Goal: Task Accomplishment & Management: Manage account settings

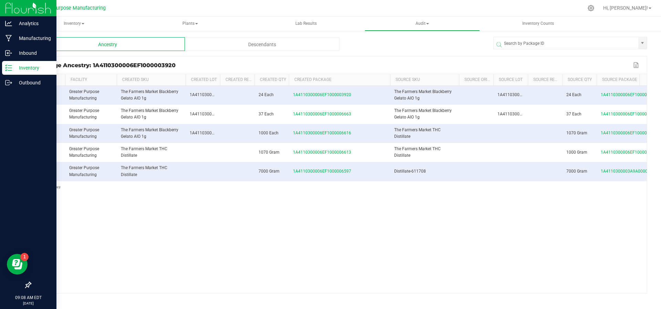
click at [30, 66] on p "Inventory" at bounding box center [32, 68] width 41 height 8
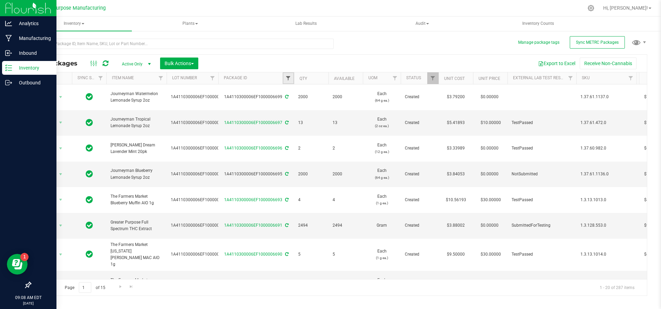
click at [289, 77] on span "Filter" at bounding box center [289, 78] width 6 height 6
type input "2423"
click at [287, 104] on button "Filter" at bounding box center [303, 111] width 33 height 15
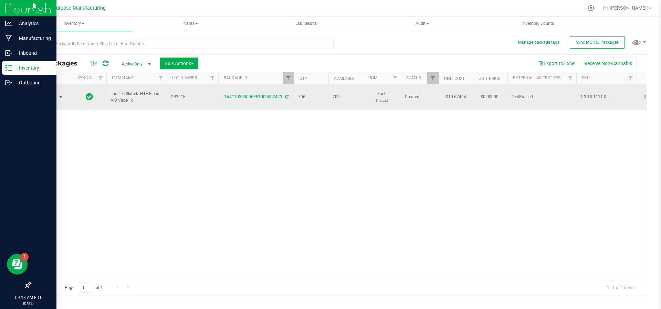
click at [60, 94] on span "select" at bounding box center [61, 97] width 6 height 6
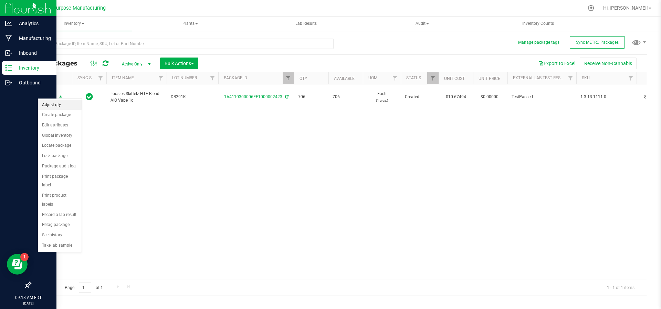
click at [55, 107] on li "Adjust qty" at bounding box center [60, 105] width 44 height 10
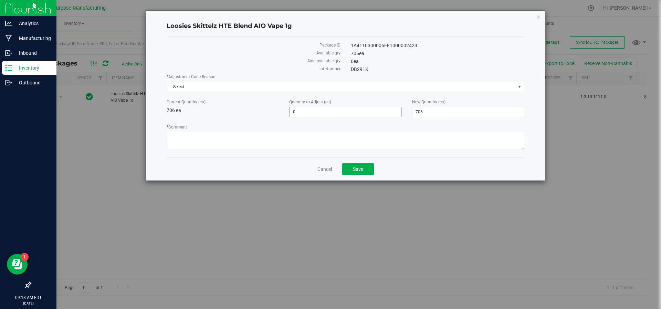
click at [318, 112] on span "0 0" at bounding box center [345, 112] width 112 height 10
type input "02"
type input "2"
type input "708"
click at [299, 139] on textarea "* Comment" at bounding box center [346, 141] width 358 height 18
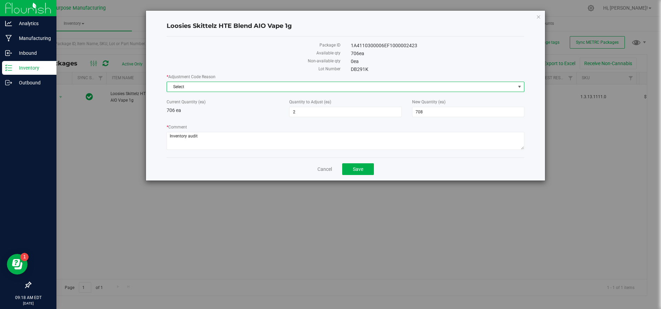
click at [291, 83] on span "Select" at bounding box center [341, 87] width 349 height 10
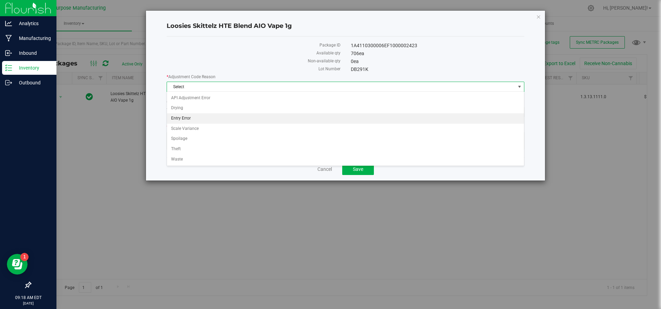
click at [242, 116] on li "Entry Error" at bounding box center [346, 118] width 358 height 10
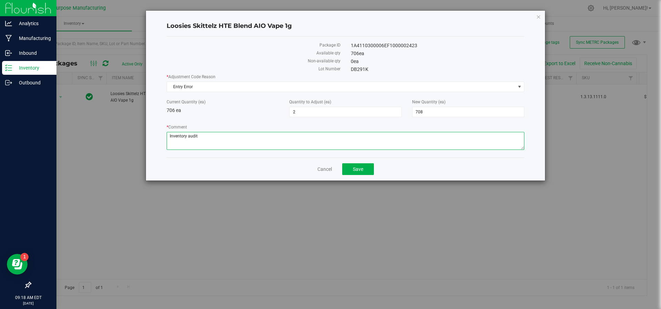
click at [298, 141] on textarea "* Comment" at bounding box center [346, 141] width 358 height 18
type textarea "Inventory audit. JS/NS"
click at [343, 166] on button "Save" at bounding box center [358, 169] width 32 height 12
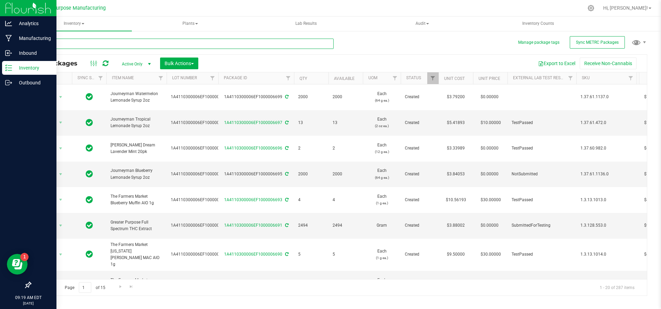
click at [167, 48] on input "text" at bounding box center [181, 44] width 303 height 10
type input "2423"
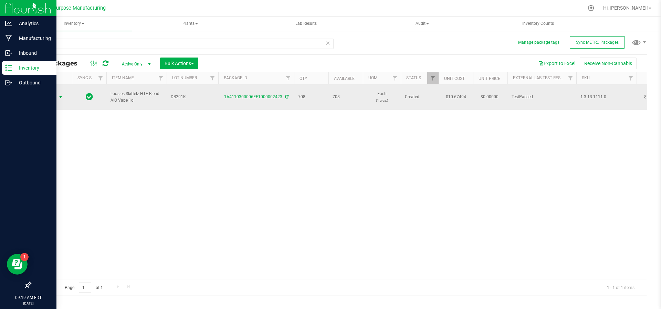
click at [61, 97] on span "select" at bounding box center [60, 97] width 9 height 10
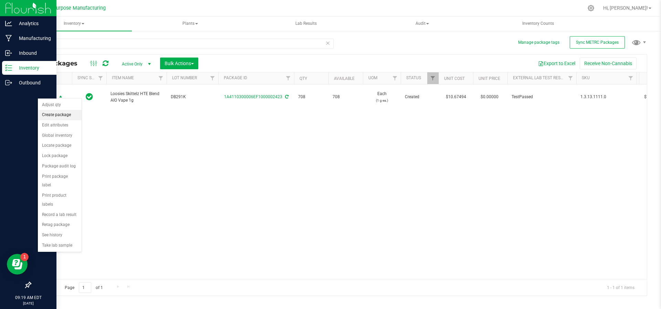
click at [57, 116] on li "Create package" at bounding box center [60, 115] width 44 height 10
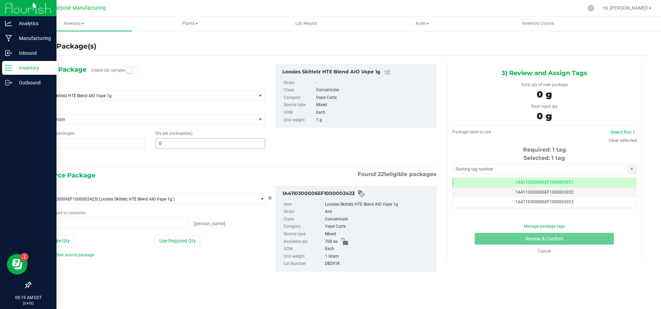
drag, startPoint x: 172, startPoint y: 145, endPoint x: 174, endPoint y: 148, distance: 3.9
click at [174, 148] on div "1) New Package Create lab sample Select Item Loosies Skittelz HTE Blend AIO Vap…" at bounding box center [150, 113] width 240 height 98
click at [171, 146] on span at bounding box center [210, 143] width 110 height 10
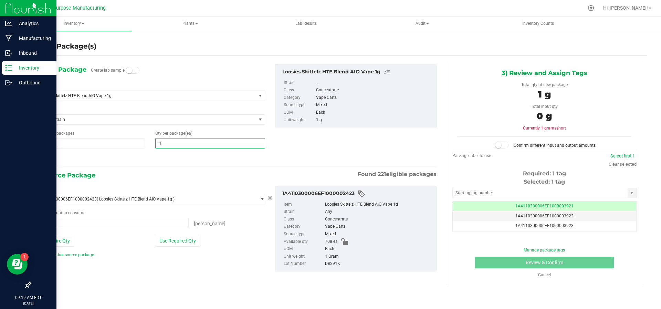
type input "10"
click at [174, 178] on div "2) Source Package Found 221 eligible packages" at bounding box center [235, 175] width 401 height 10
click at [185, 236] on button "Use Required Qty" at bounding box center [177, 241] width 45 height 12
type input "10 ea"
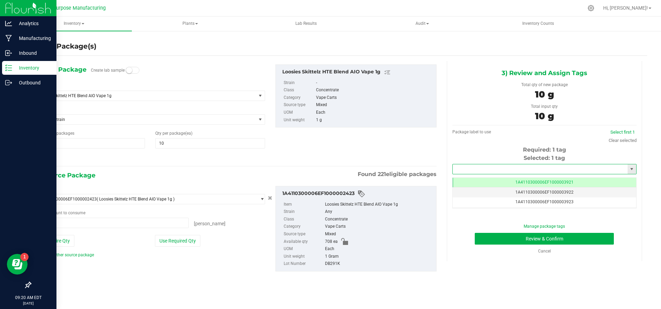
click at [542, 173] on input "text" at bounding box center [540, 169] width 175 height 10
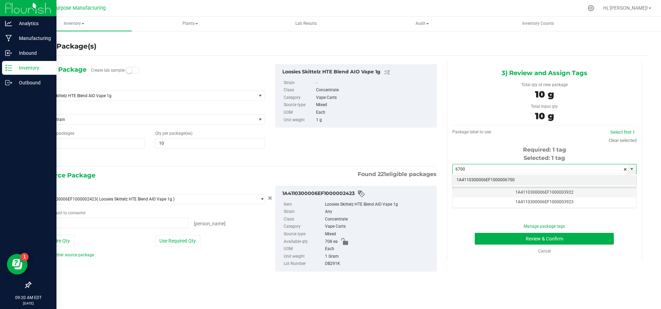
click at [536, 180] on li "1A4110300006EF1000006700" at bounding box center [545, 180] width 184 height 10
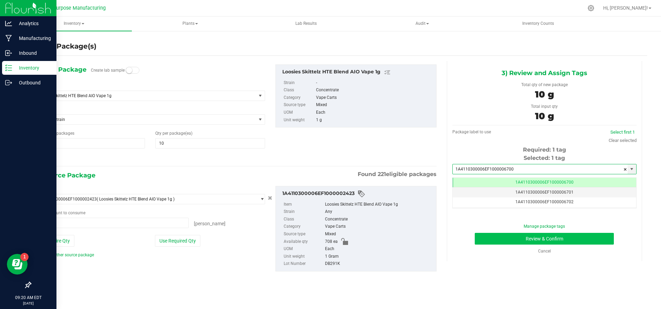
type input "1A4110300006EF1000006700"
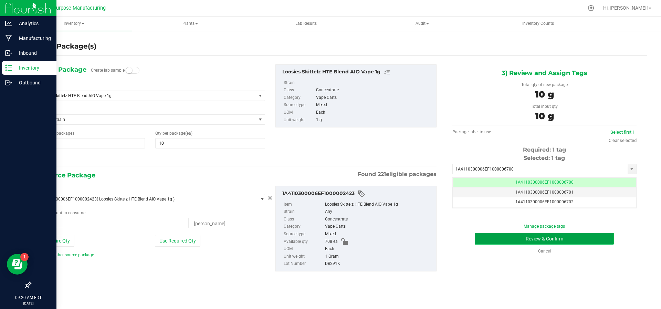
click at [523, 239] on button "Review & Confirm" at bounding box center [544, 239] width 139 height 12
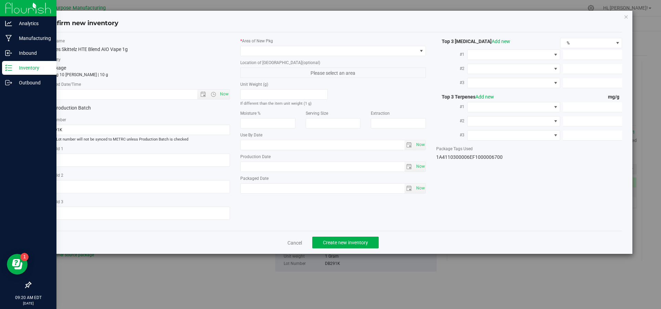
type input "[DATE]"
click at [329, 56] on div "* Area of [GEOGRAPHIC_DATA] Location of [GEOGRAPHIC_DATA] (optional) Please sel…" at bounding box center [333, 117] width 196 height 159
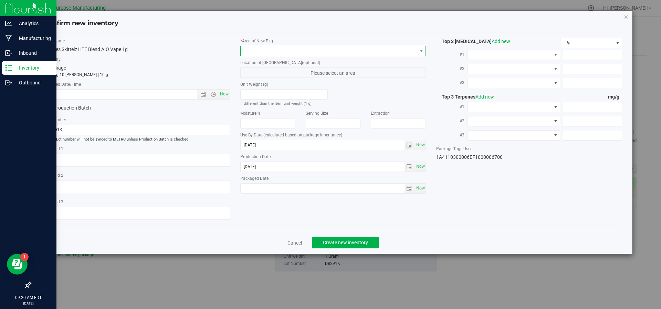
click at [329, 53] on span at bounding box center [329, 51] width 177 height 10
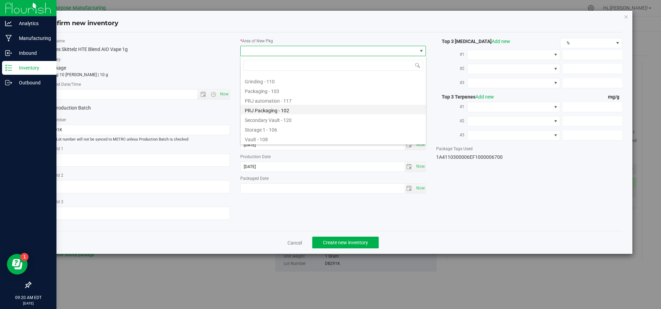
click at [298, 134] on li "Vault - 108" at bounding box center [333, 139] width 185 height 10
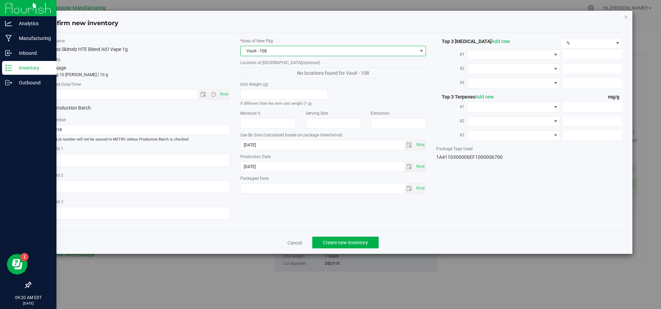
click at [231, 97] on div "Item Name Loosies Skittelz HTE Blend AIO Vape 1g Total Qty 1 package totaling 1…" at bounding box center [137, 132] width 196 height 188
click at [224, 96] on span "Now" at bounding box center [224, 94] width 12 height 10
type input "[DATE] 9:20 AM"
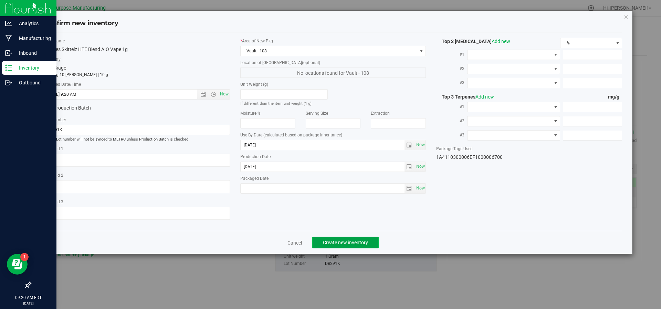
click at [344, 241] on span "Create new inventory" at bounding box center [345, 243] width 45 height 6
